Goal: Check status

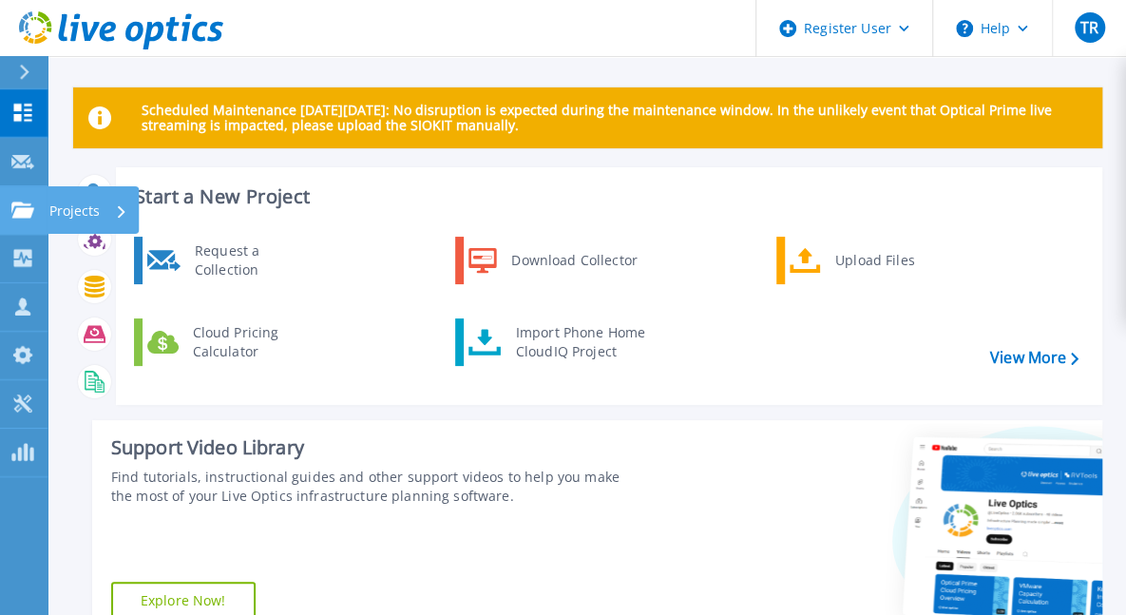
click at [22, 205] on icon at bounding box center [22, 209] width 23 height 16
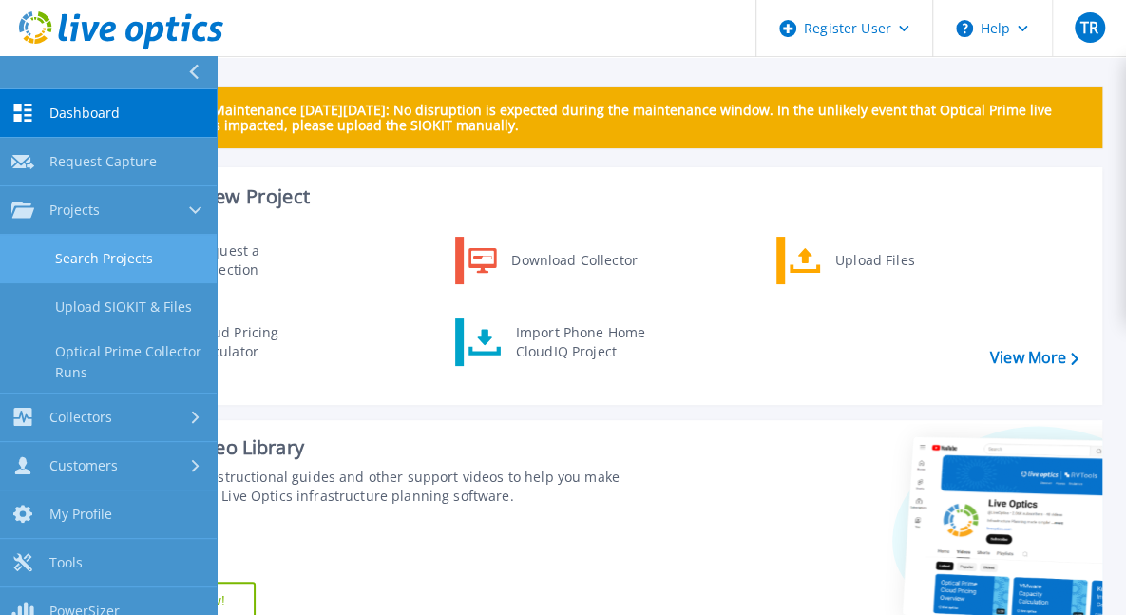
click at [126, 250] on link "Search Projects" at bounding box center [108, 259] width 217 height 48
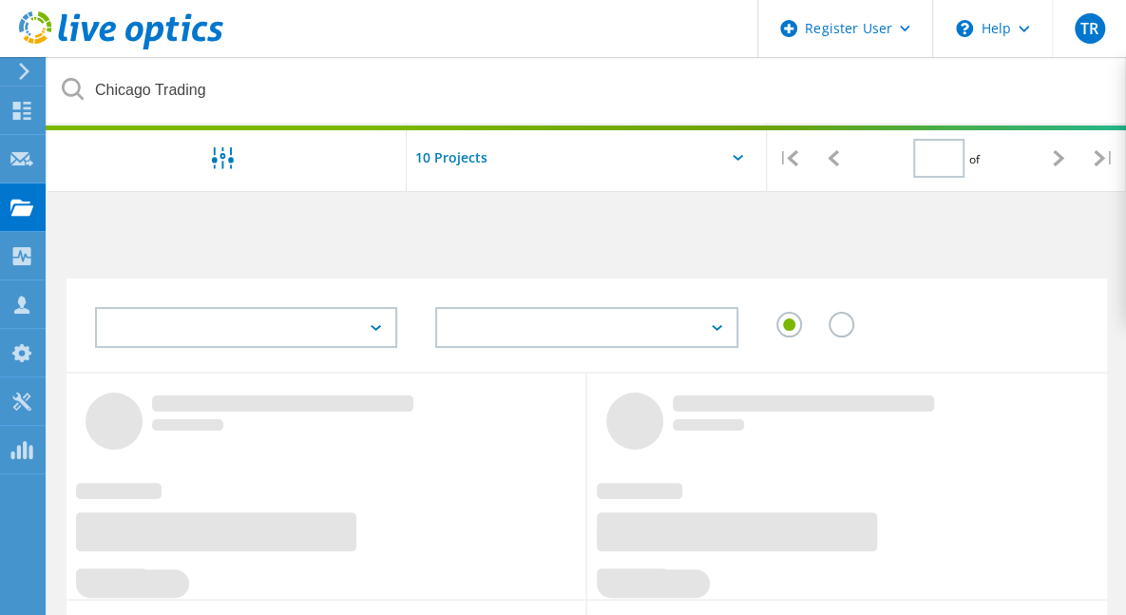
type input "1"
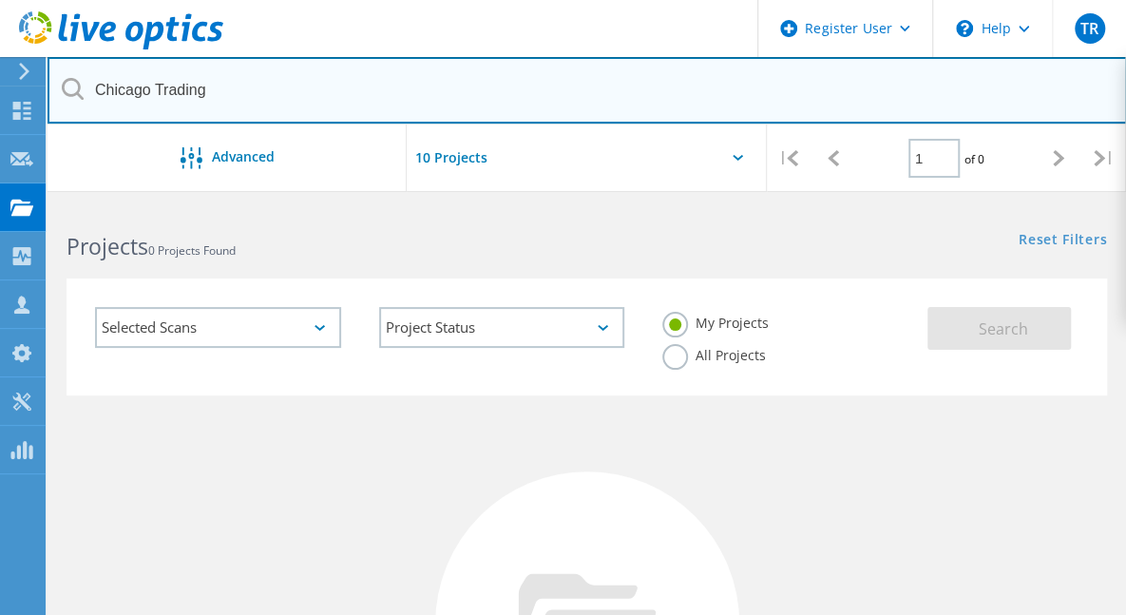
drag, startPoint x: 224, startPoint y: 94, endPoint x: 72, endPoint y: 94, distance: 152.0
click at [72, 94] on div "Chicago Trading" at bounding box center [586, 90] width 1078 height 67
paste input "3040949"
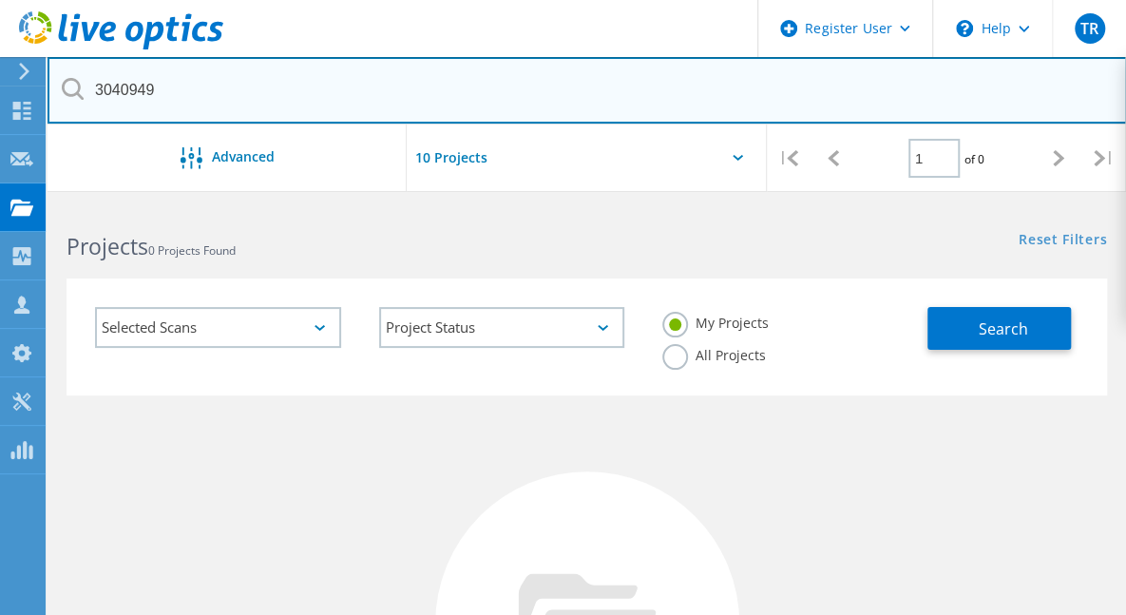
type input "3040949"
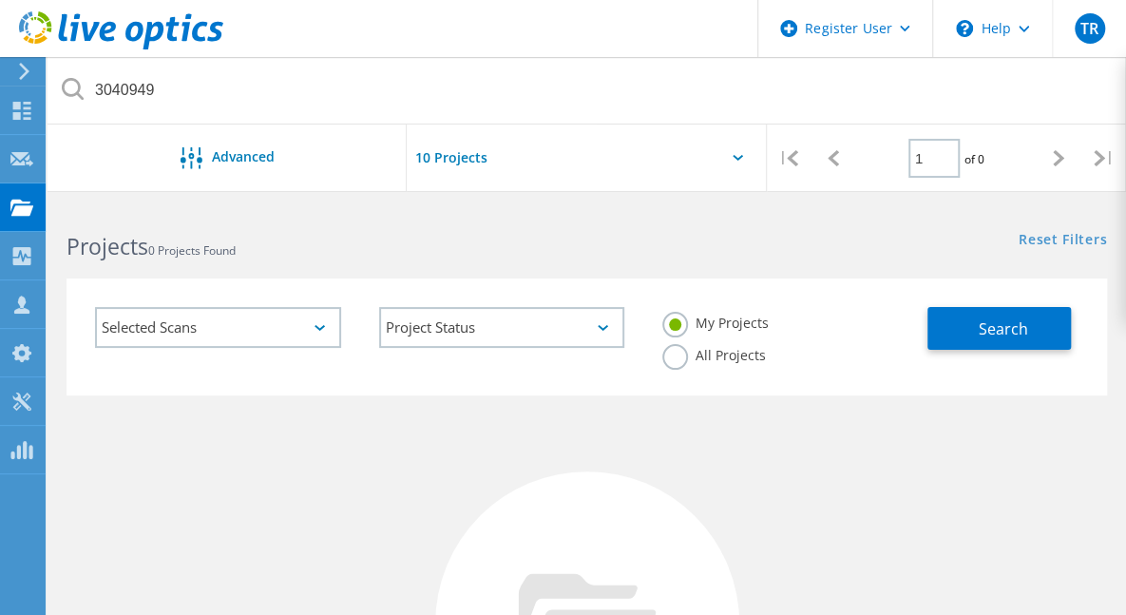
click at [766, 344] on label "All Projects" at bounding box center [714, 353] width 104 height 18
click at [0, 0] on input "All Projects" at bounding box center [0, 0] width 0 height 0
click at [1005, 333] on span "Search" at bounding box center [1001, 328] width 49 height 21
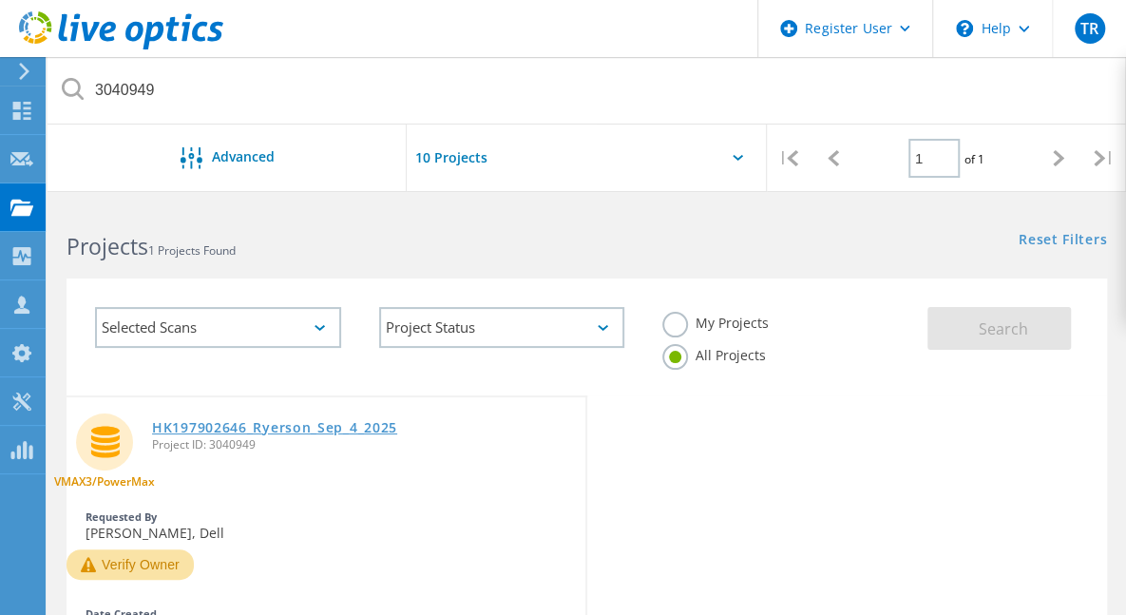
click at [275, 421] on link "HK197902646_Ryerson_Sep_4_2025" at bounding box center [274, 427] width 245 height 13
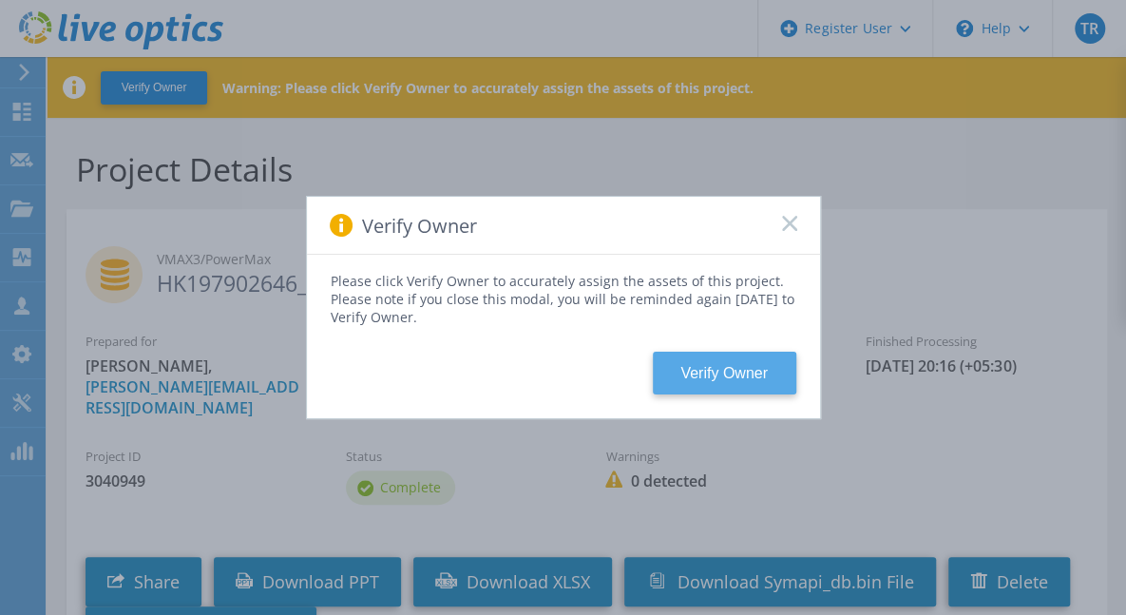
click at [721, 371] on button "Verify Owner" at bounding box center [724, 372] width 143 height 43
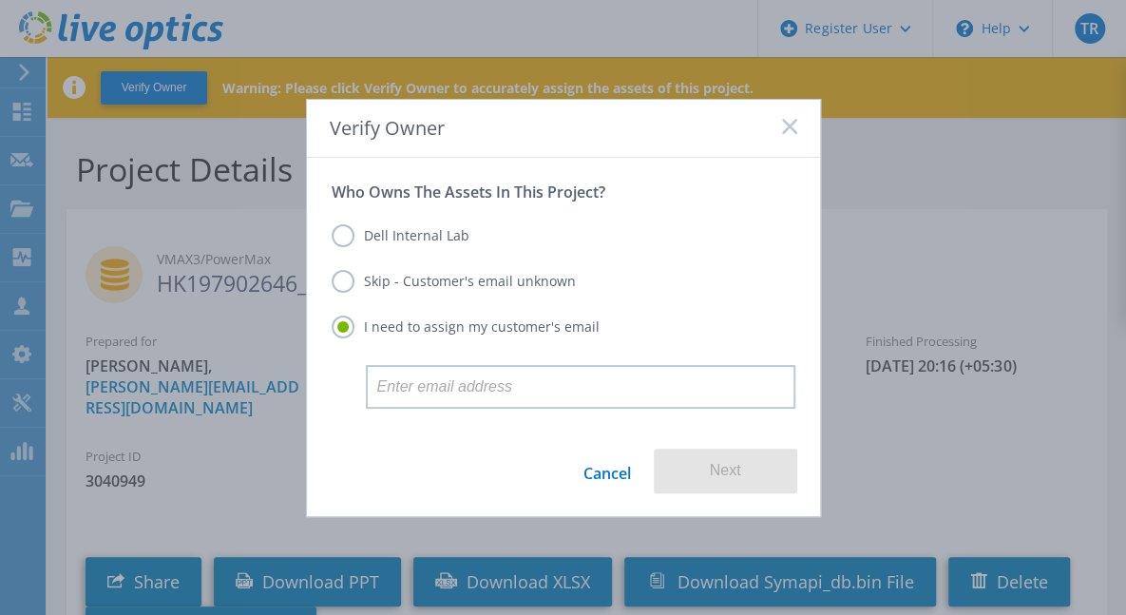
click at [792, 128] on icon at bounding box center [789, 126] width 15 height 15
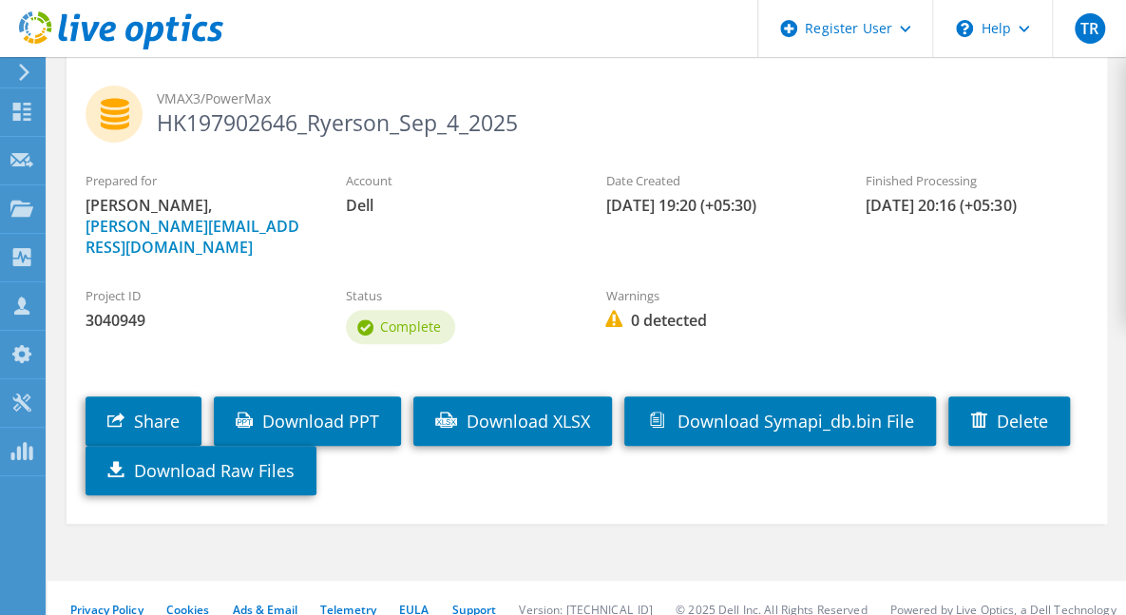
scroll to position [161, 0]
